Goal: Transaction & Acquisition: Purchase product/service

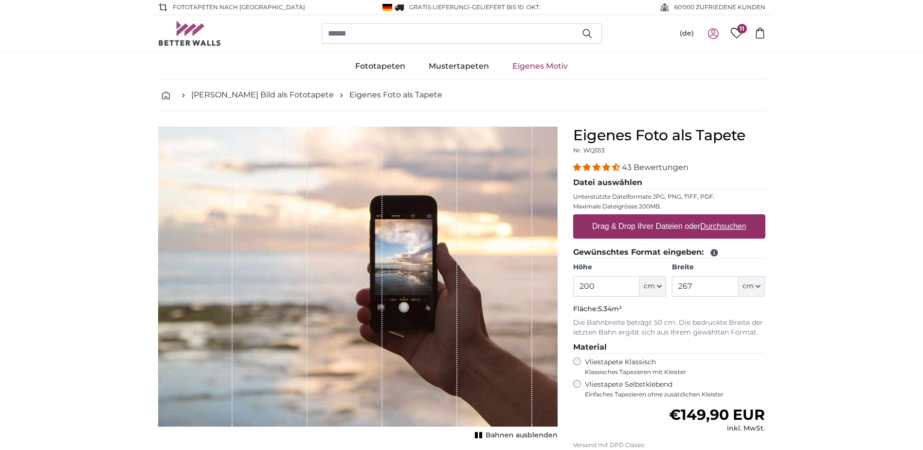
click at [714, 34] on icon at bounding box center [714, 34] width 12 height 12
click at [744, 225] on u "Durchsuchen" at bounding box center [723, 226] width 46 height 8
click at [744, 217] on input "Drag & Drop Ihrer Dateien oder Durchsuchen" at bounding box center [669, 215] width 192 height 3
type input "**********"
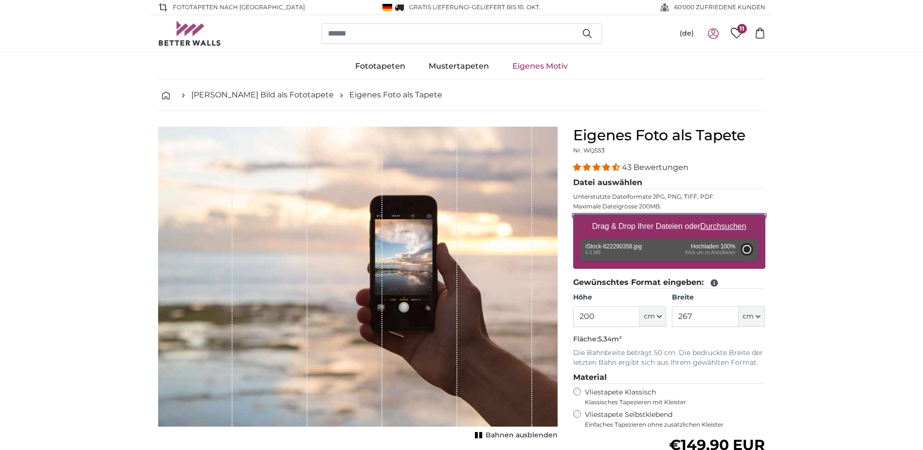
type input "197"
type input "545.7"
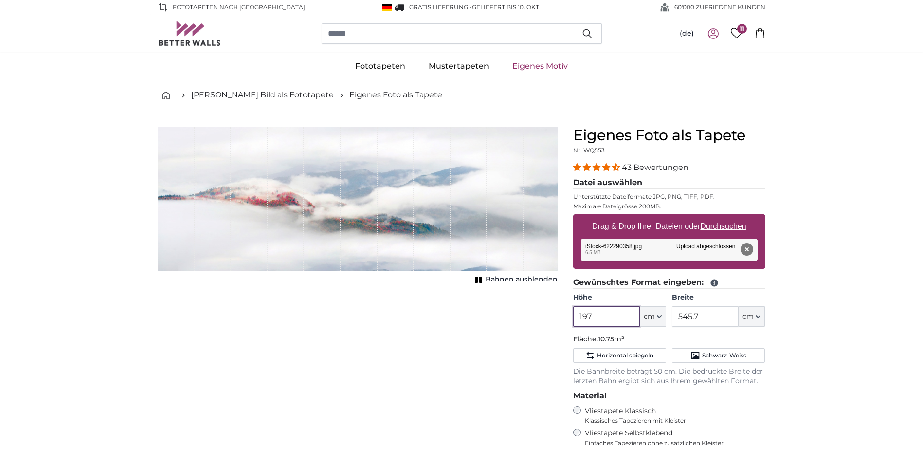
click at [586, 315] on input "197" at bounding box center [606, 316] width 67 height 20
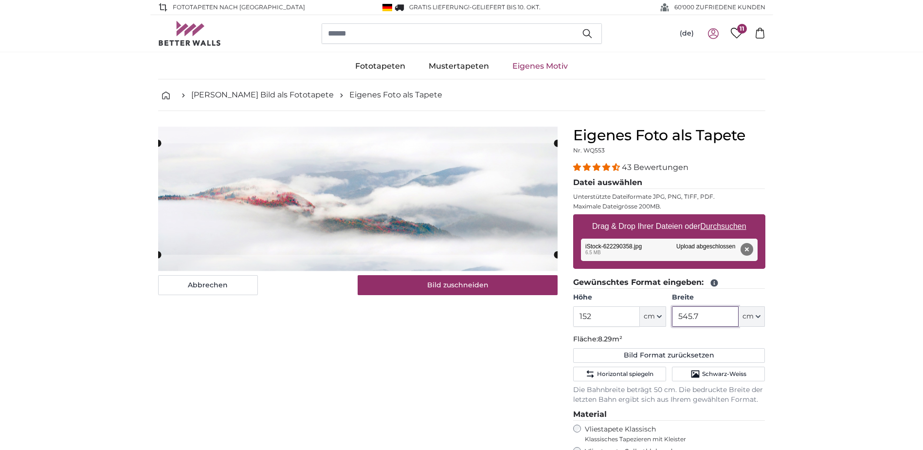
click at [690, 317] on input "545.7" at bounding box center [705, 316] width 67 height 20
click at [586, 319] on input "152" at bounding box center [606, 316] width 67 height 20
type input "150"
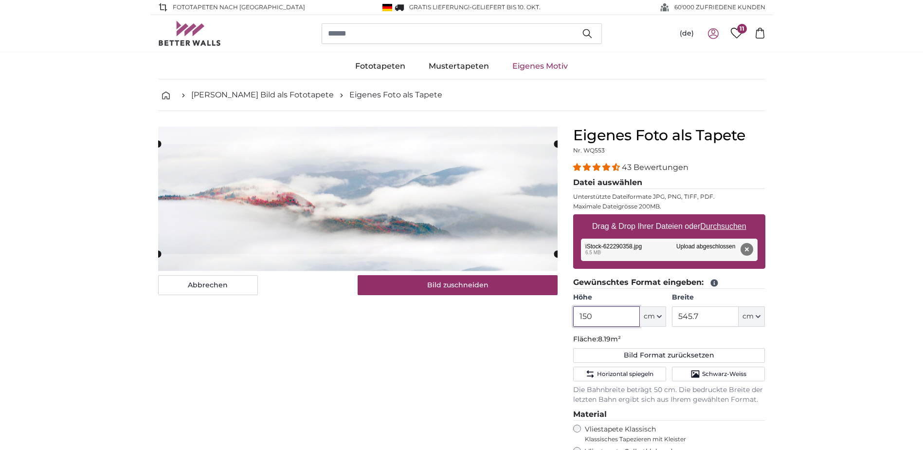
type input "150"
click at [691, 315] on input "545.7" at bounding box center [705, 316] width 67 height 20
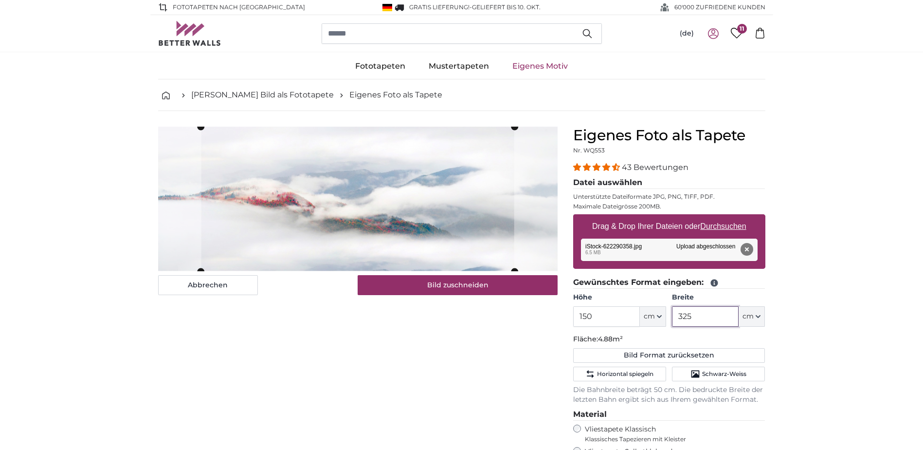
type input "325"
click at [306, 228] on cropper-handle at bounding box center [343, 199] width 313 height 145
click at [362, 255] on cropper-handle at bounding box center [314, 199] width 313 height 145
click at [258, 261] on cropper-handle at bounding box center [343, 199] width 313 height 145
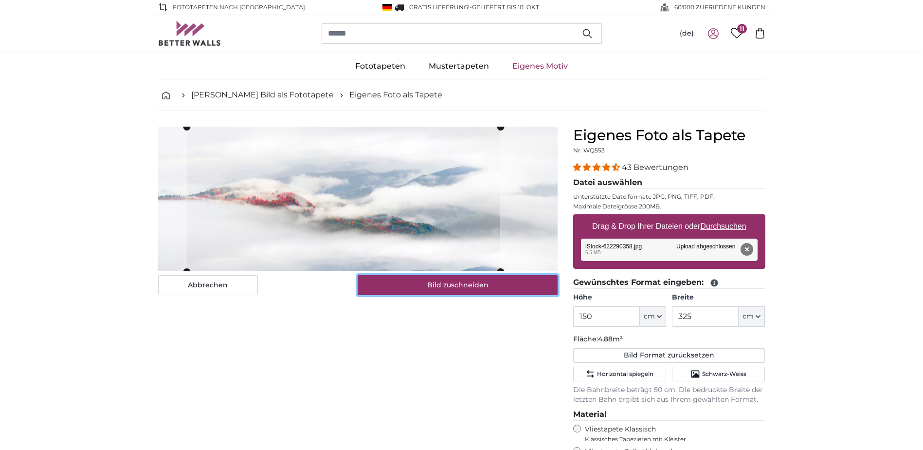
click at [470, 282] on button "Bild zuschneiden" at bounding box center [458, 285] width 200 height 20
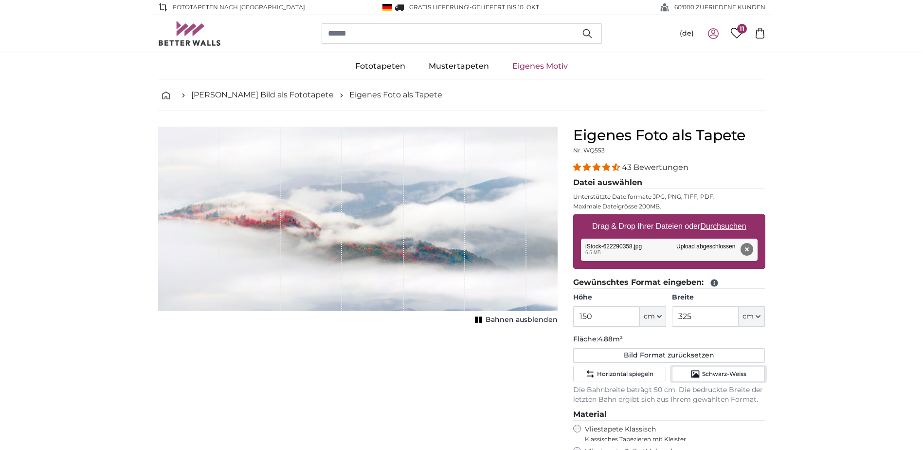
click at [722, 371] on span "Schwarz-Weiss" at bounding box center [724, 374] width 44 height 8
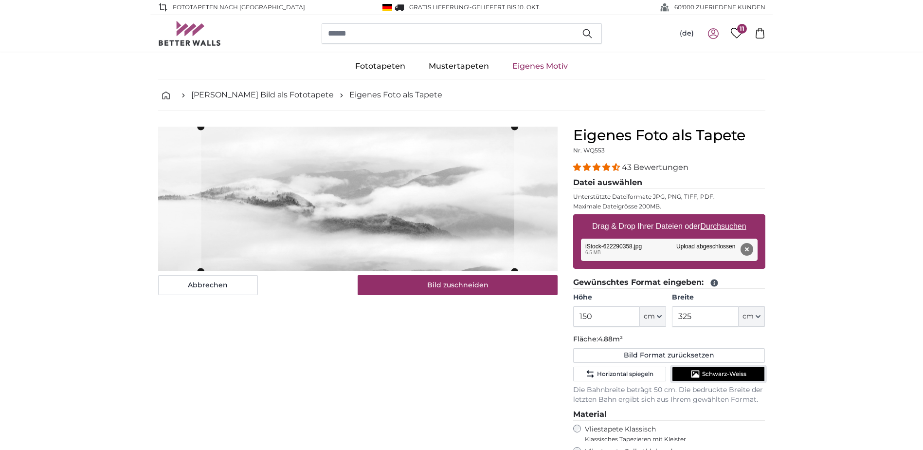
click at [720, 371] on span "Schwarz-Weiss" at bounding box center [724, 374] width 44 height 8
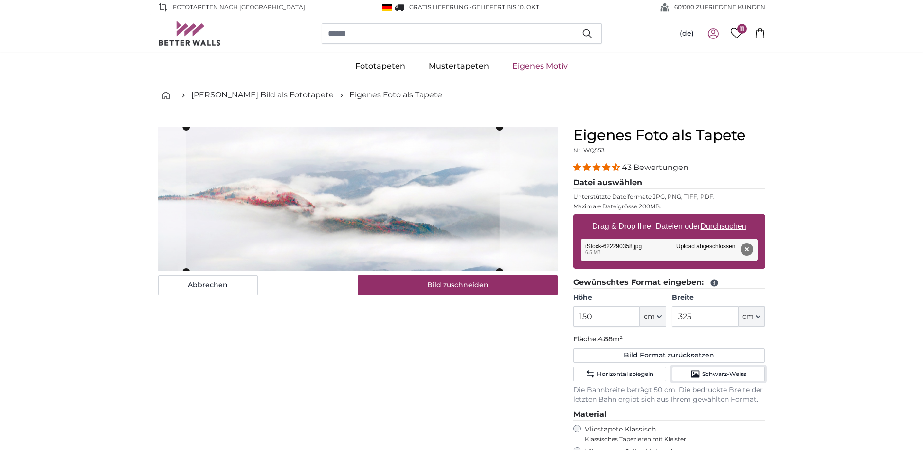
click at [385, 235] on cropper-handle at bounding box center [342, 199] width 313 height 145
click at [430, 283] on button "Bild zuschneiden" at bounding box center [458, 285] width 200 height 20
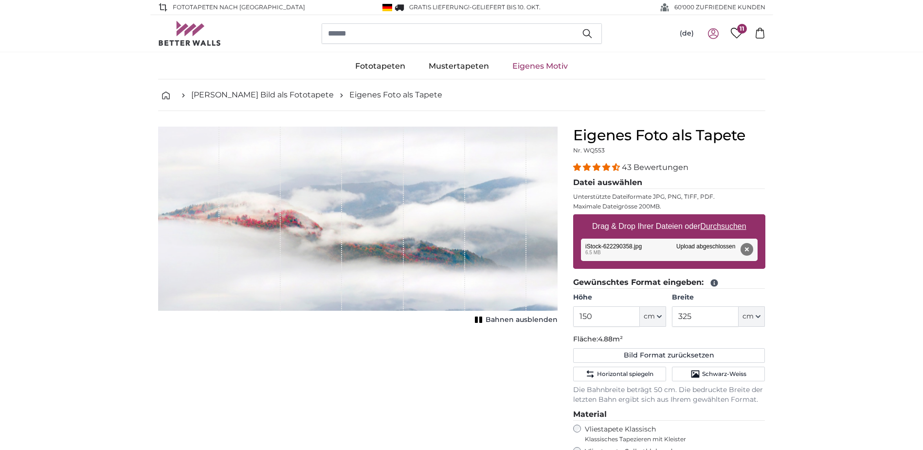
click at [506, 320] on span "Bahnen ausblenden" at bounding box center [522, 320] width 72 height 10
click at [506, 320] on span "Bahnen einblenden" at bounding box center [522, 320] width 72 height 10
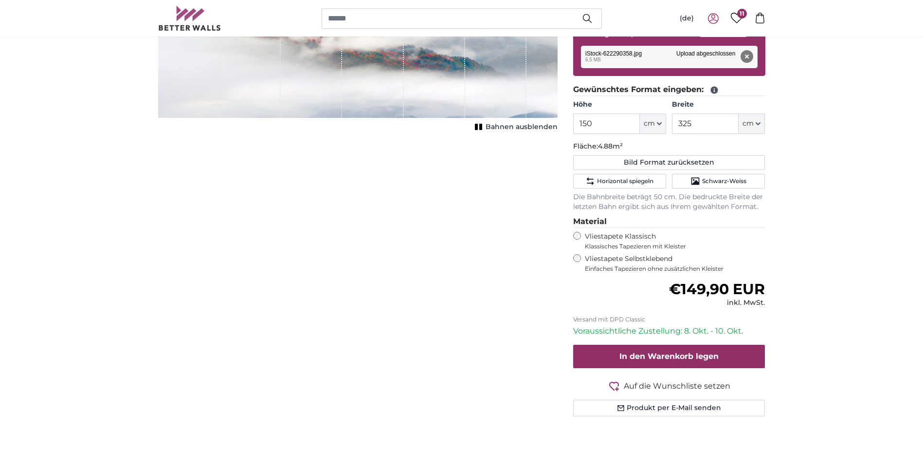
scroll to position [195, 0]
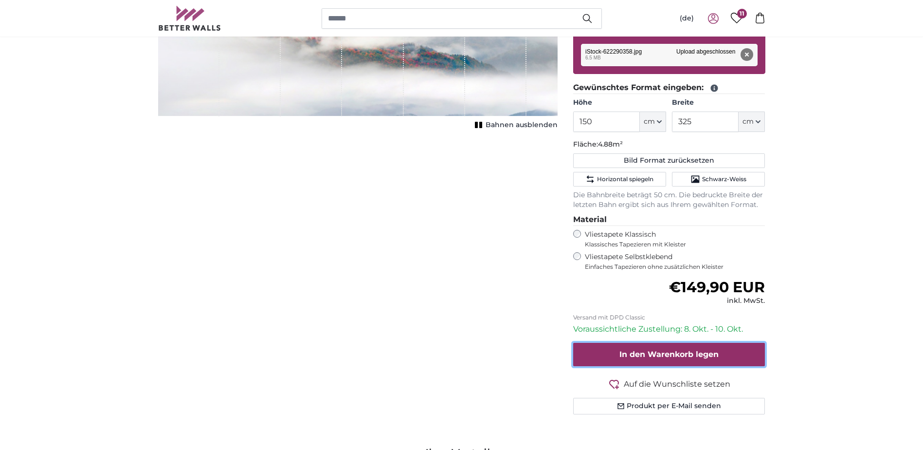
click at [700, 353] on span "In den Warenkorb legen" at bounding box center [669, 353] width 99 height 9
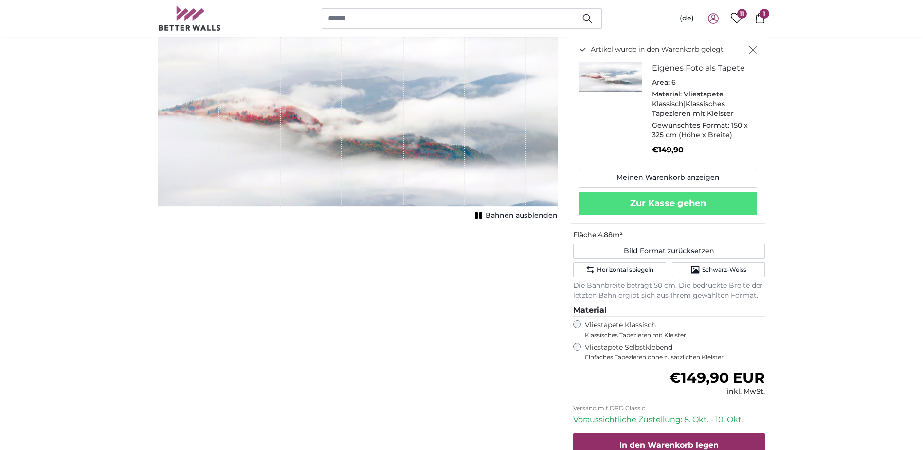
scroll to position [0, 0]
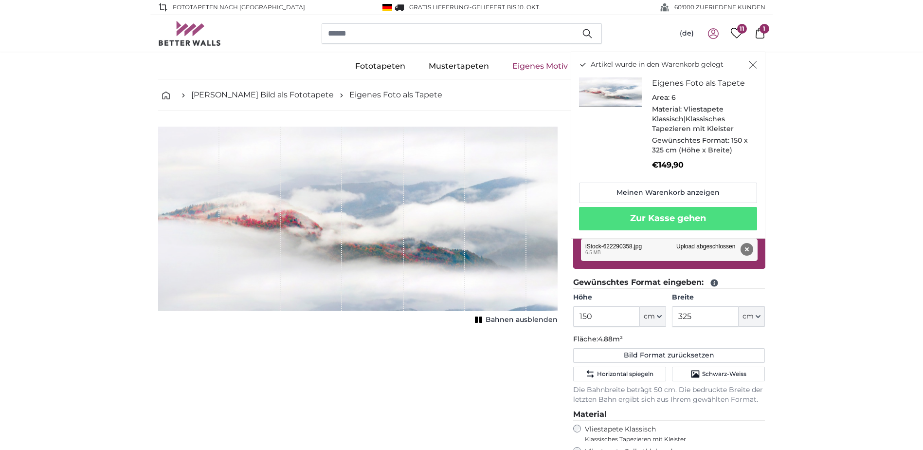
click at [631, 97] on img "Artikel wurde in den Warenkorb gelegt" at bounding box center [610, 91] width 63 height 29
click at [636, 198] on link "Meinen Warenkorb anzeigen" at bounding box center [668, 193] width 178 height 20
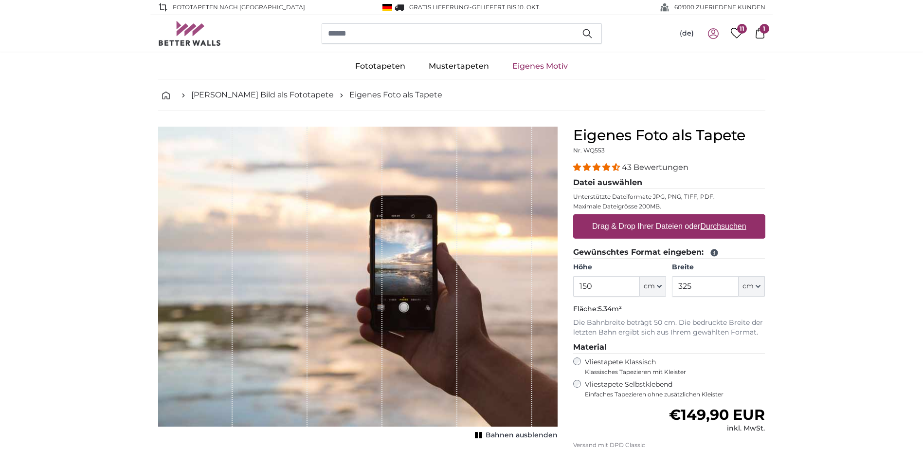
click at [762, 35] on icon at bounding box center [760, 33] width 11 height 11
click at [762, 32] on span "1" at bounding box center [765, 29] width 10 height 10
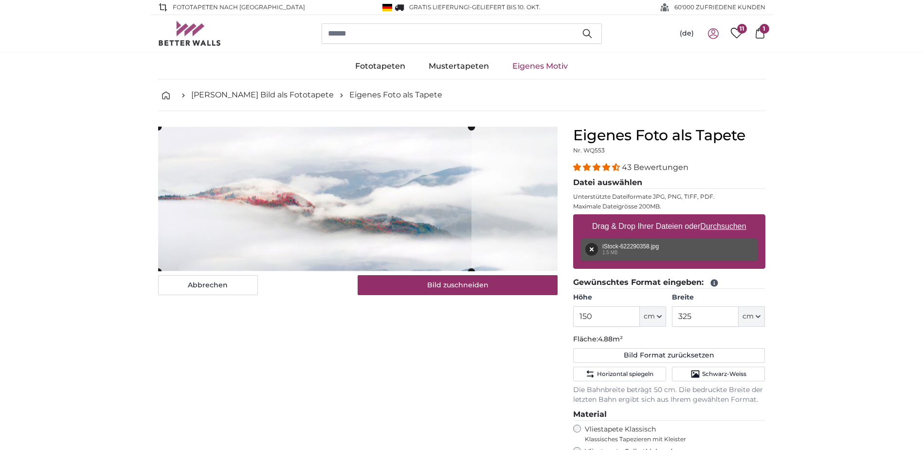
click at [277, 242] on cropper-handle at bounding box center [314, 199] width 313 height 145
click at [602, 374] on span "Horizontal spiegeln" at bounding box center [625, 374] width 56 height 8
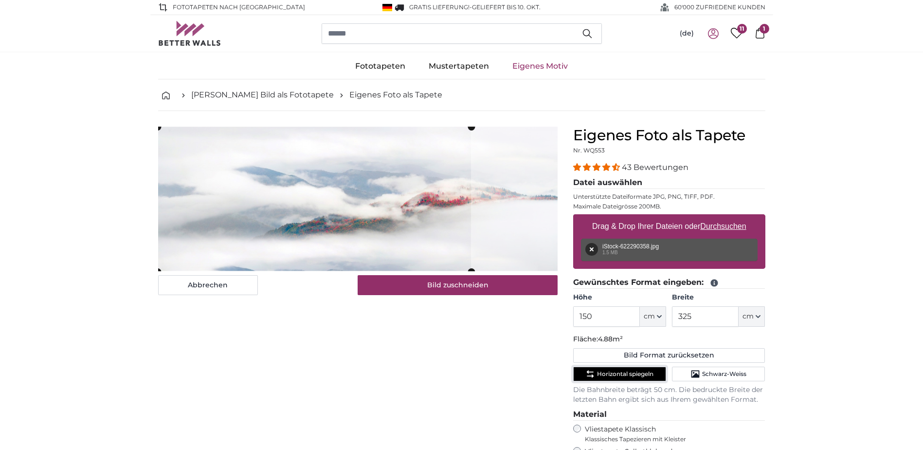
click at [602, 374] on span "Horizontal spiegeln" at bounding box center [625, 374] width 56 height 8
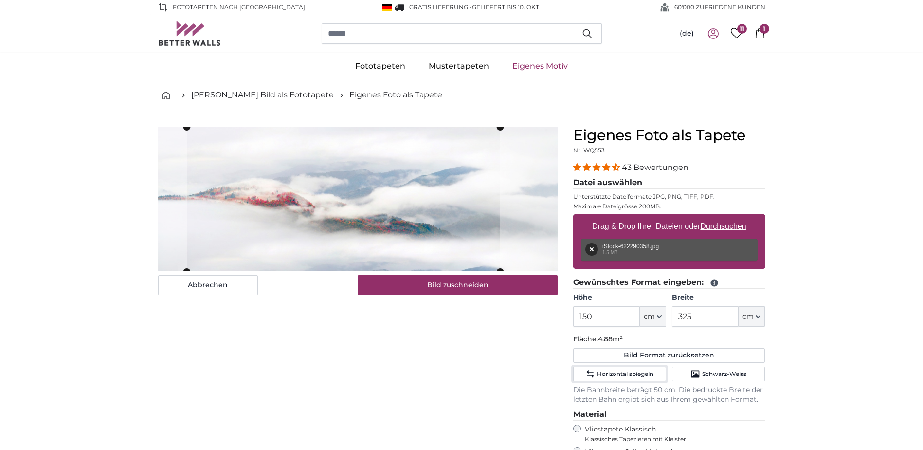
click at [312, 230] on cropper-handle at bounding box center [343, 199] width 313 height 145
click at [508, 293] on button "Bild zuschneiden" at bounding box center [458, 285] width 200 height 20
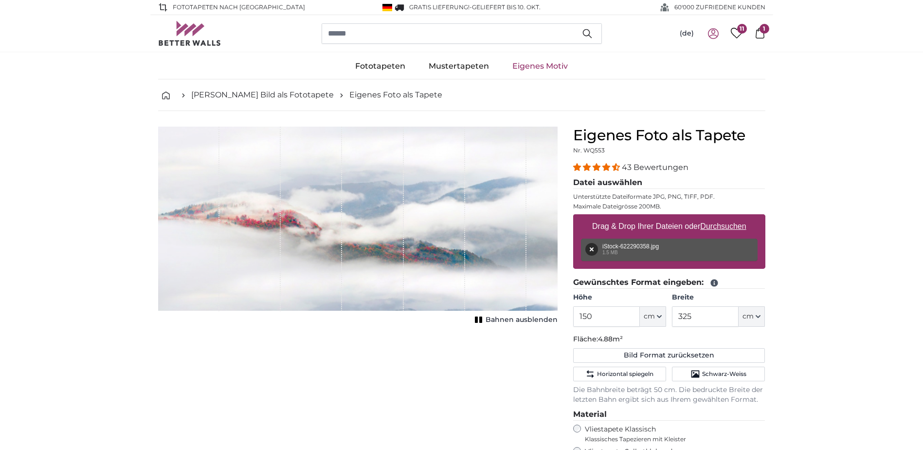
click at [764, 36] on icon at bounding box center [760, 33] width 9 height 11
